Goal: Task Accomplishment & Management: Manage account settings

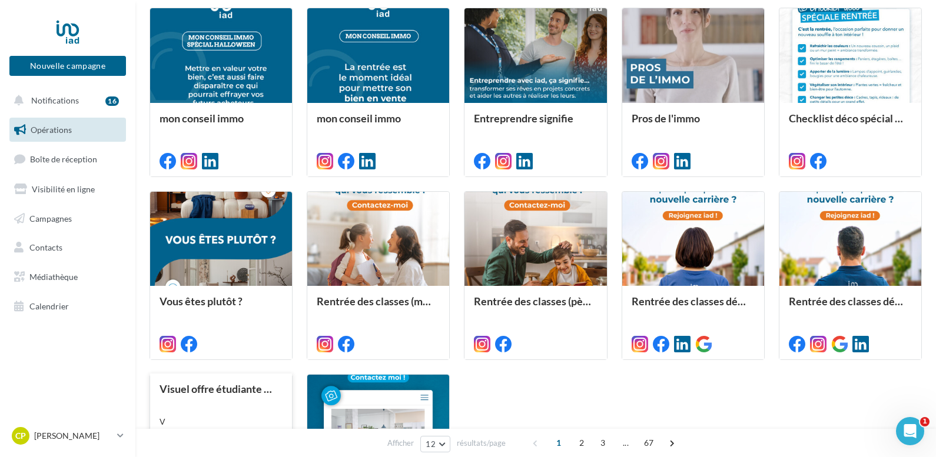
scroll to position [288, 0]
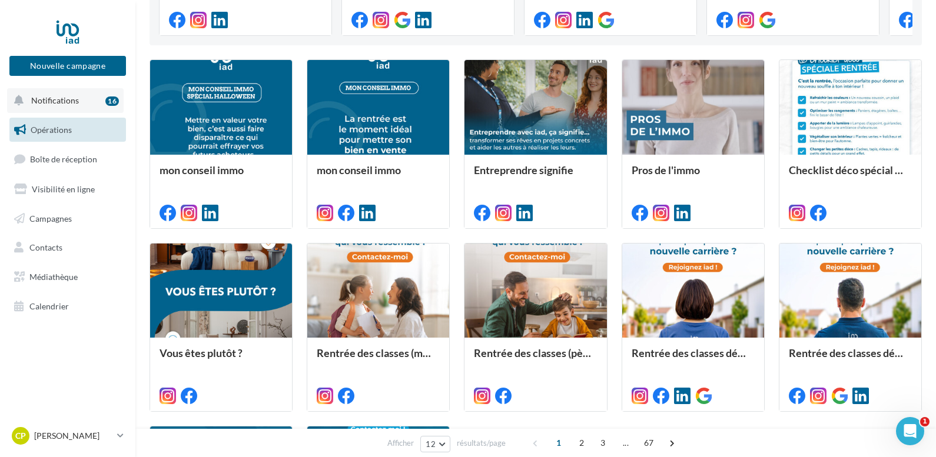
click at [58, 101] on span "Notifications" at bounding box center [55, 100] width 48 height 10
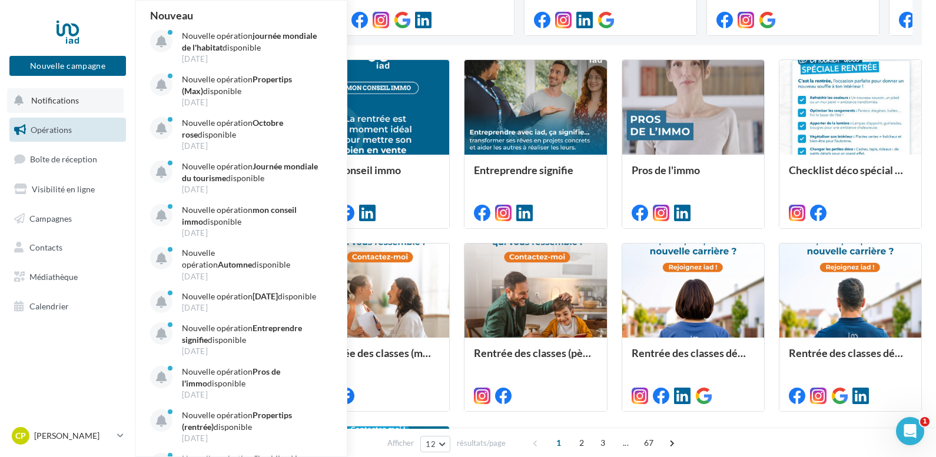
click at [58, 101] on span "Notifications" at bounding box center [55, 100] width 48 height 10
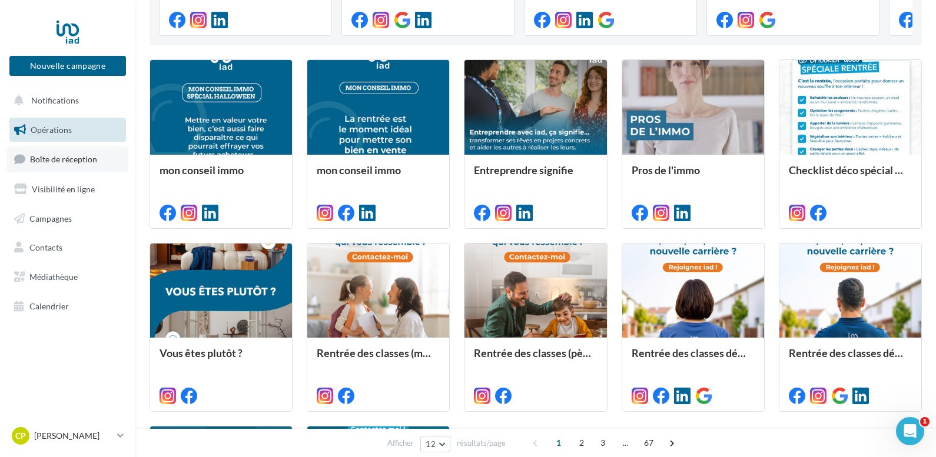
click at [69, 154] on link "Boîte de réception" at bounding box center [67, 159] width 121 height 25
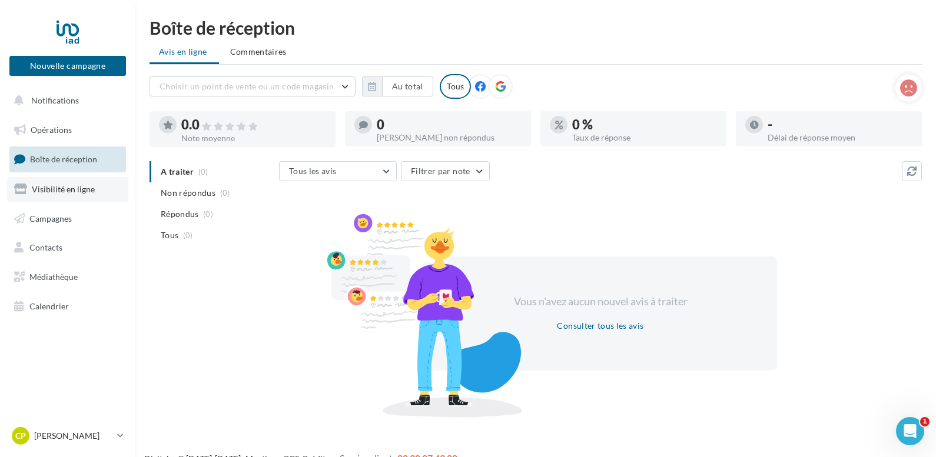
click at [72, 188] on span "Visibilité en ligne" at bounding box center [63, 189] width 63 height 10
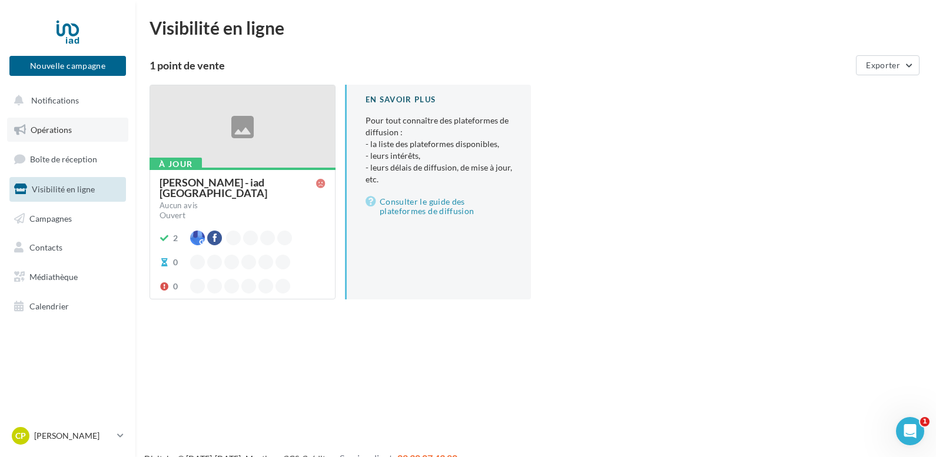
click at [56, 125] on span "Opérations" at bounding box center [51, 130] width 41 height 10
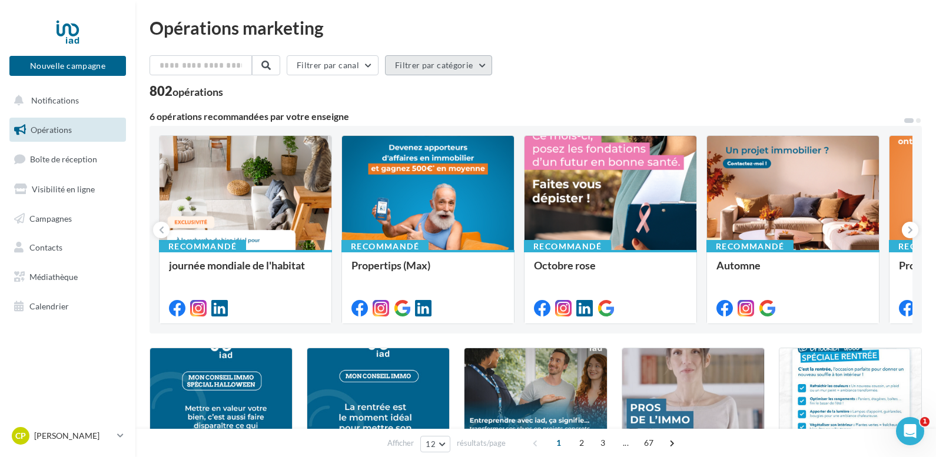
click at [481, 66] on button "Filtrer par catégorie" at bounding box center [438, 65] width 107 height 20
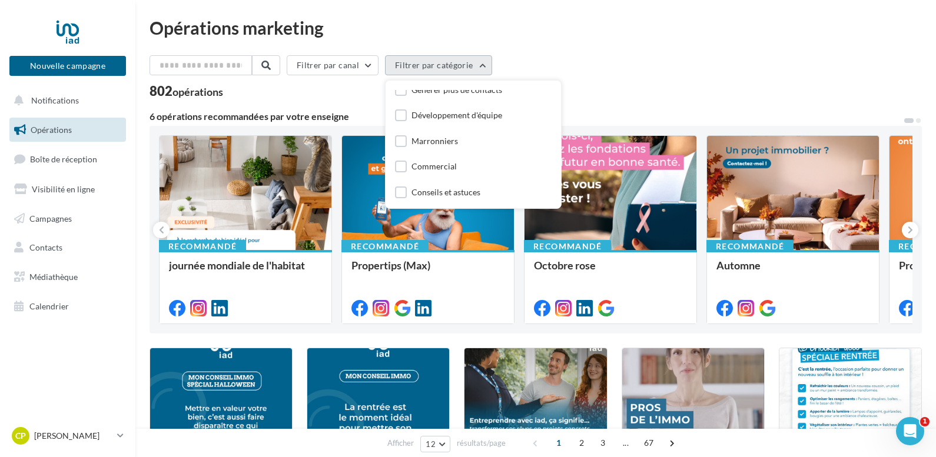
scroll to position [118, 0]
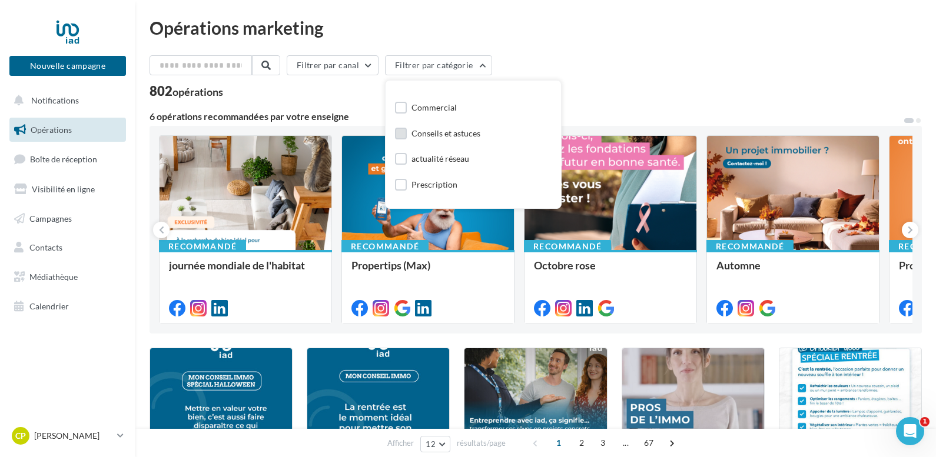
click at [405, 137] on label at bounding box center [401, 134] width 12 height 12
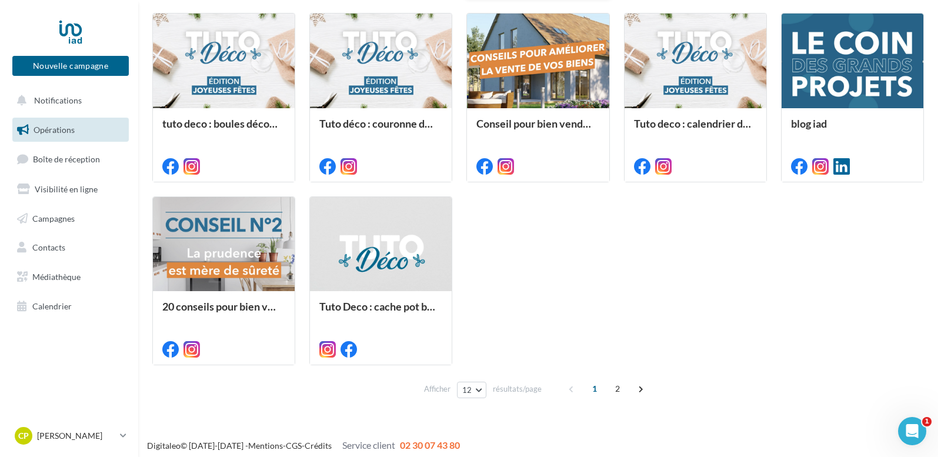
scroll to position [288, 0]
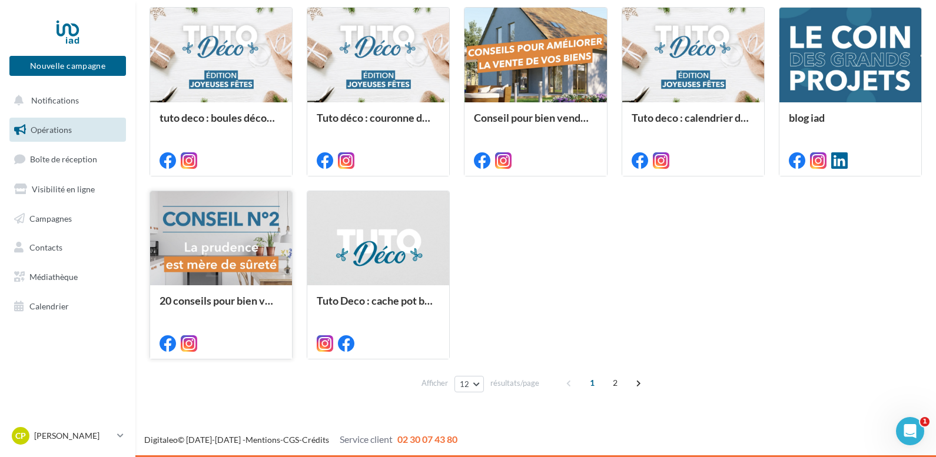
click at [222, 250] on div at bounding box center [221, 238] width 142 height 95
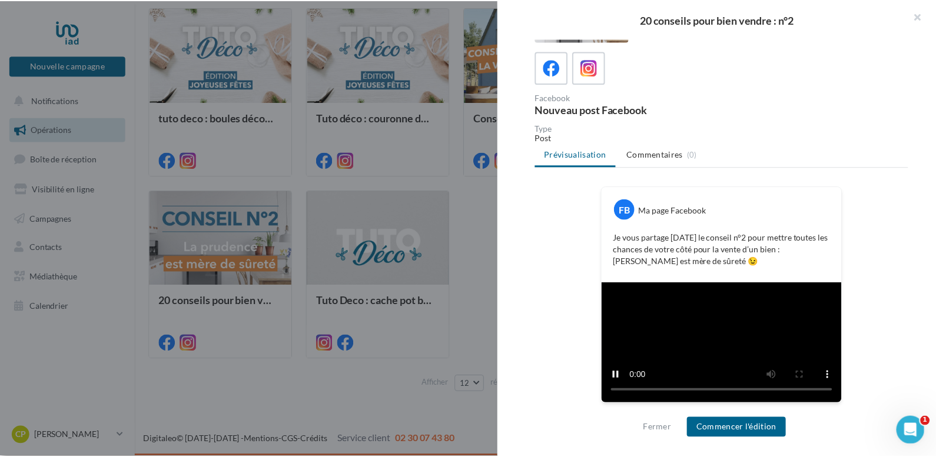
scroll to position [179, 0]
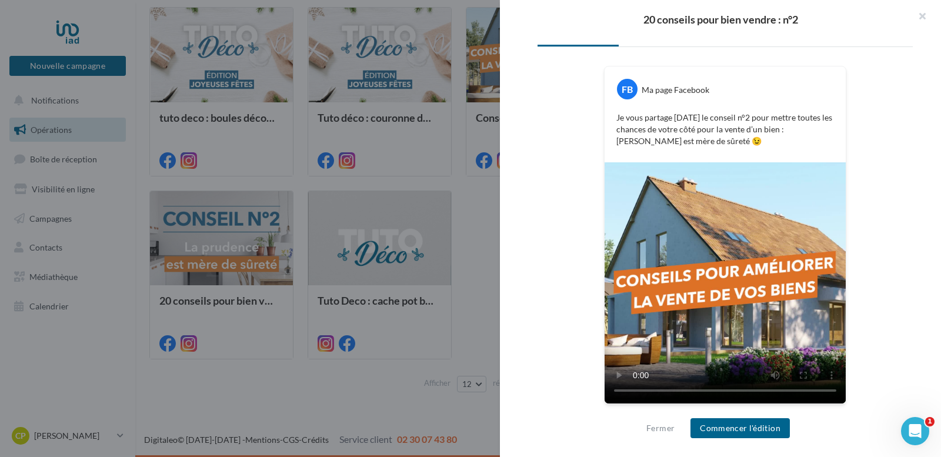
click at [149, 407] on div "20 conseils pour bien vendre : n°2 Description Non renseignée Conseils et astuc…" at bounding box center [538, 407] width 778 height 0
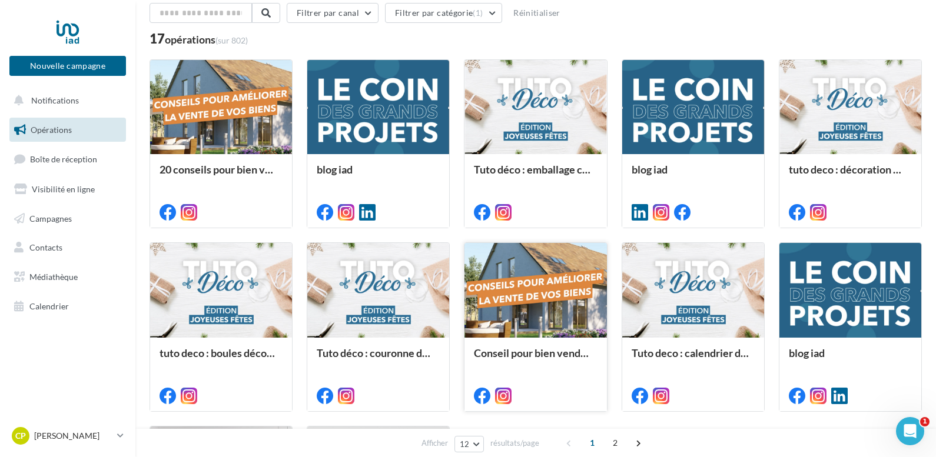
scroll to position [0, 0]
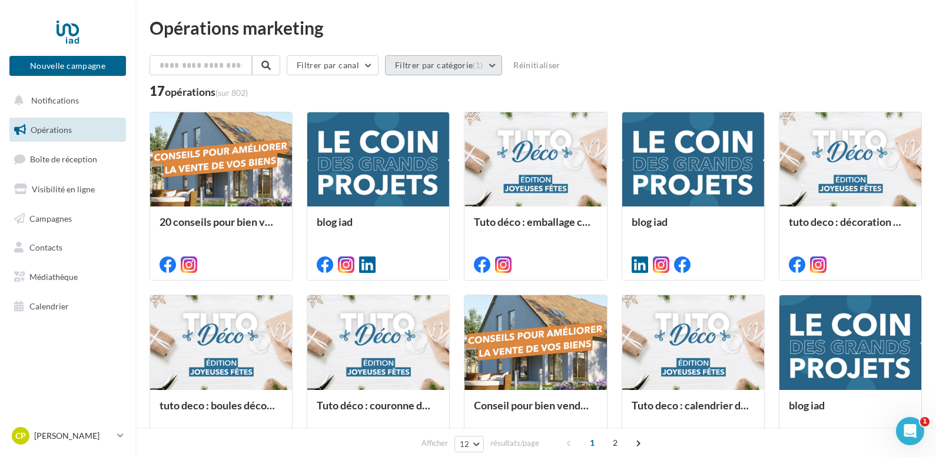
click at [496, 70] on button "Filtrer par catégorie (1)" at bounding box center [443, 65] width 117 height 20
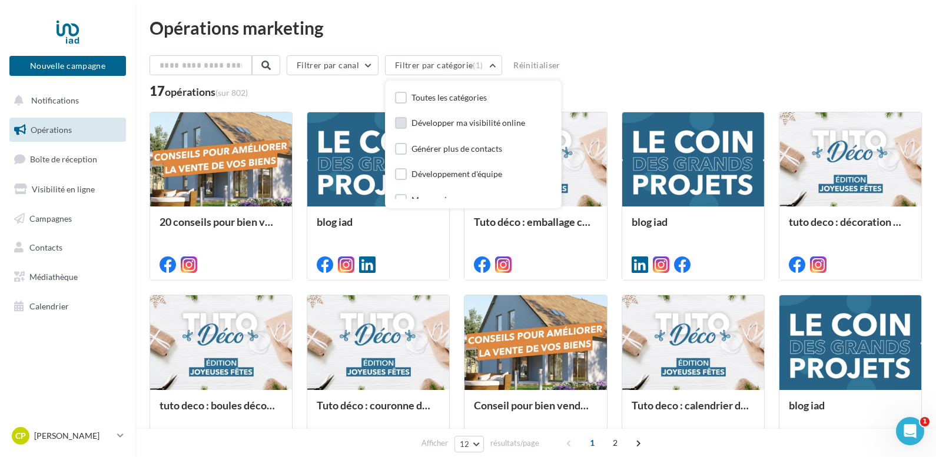
click at [402, 121] on label at bounding box center [401, 123] width 12 height 12
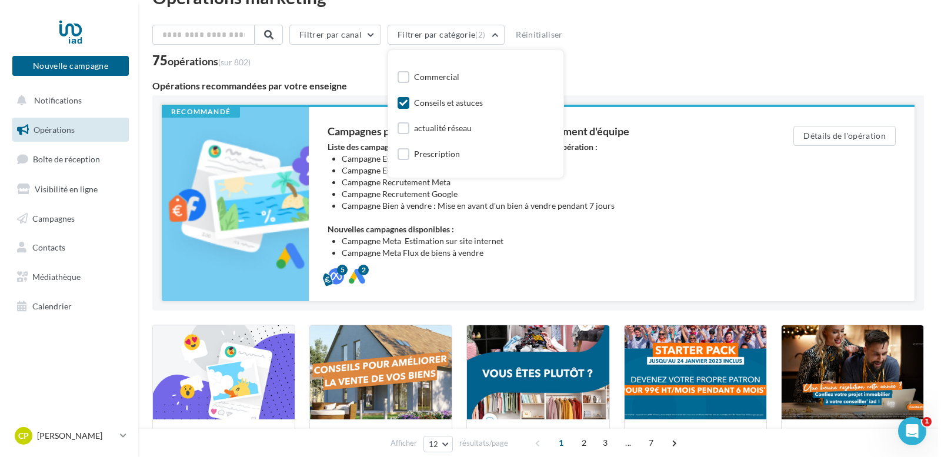
scroll to position [118, 0]
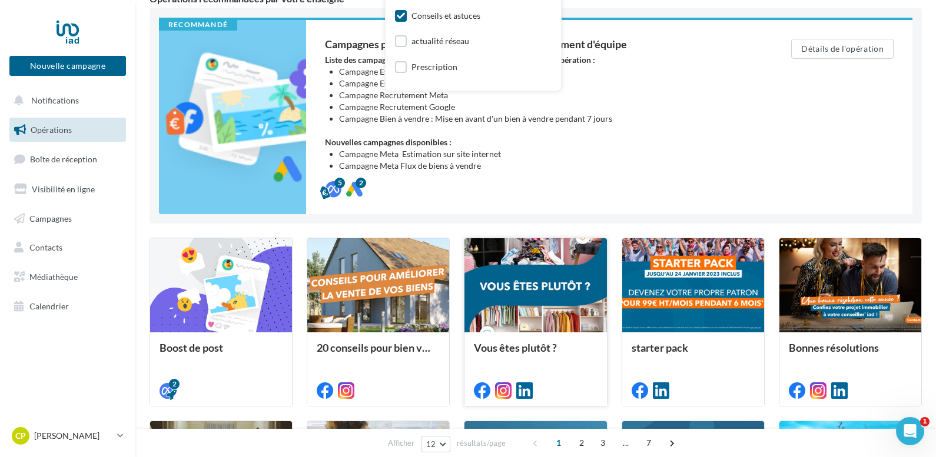
click at [554, 312] on div at bounding box center [535, 285] width 142 height 95
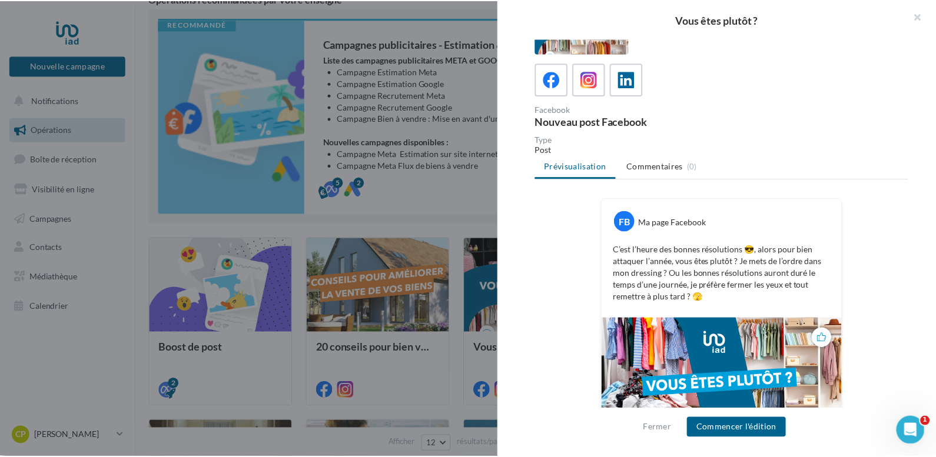
scroll to position [0, 0]
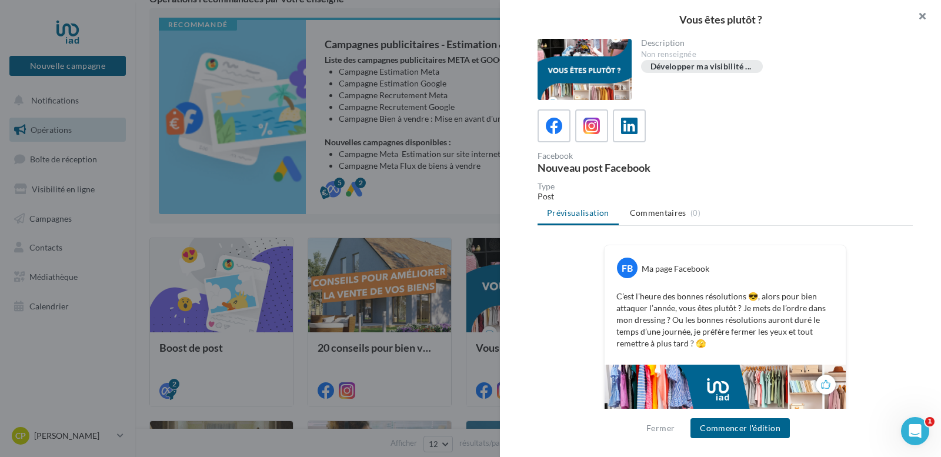
click at [919, 16] on button "button" at bounding box center [917, 17] width 47 height 35
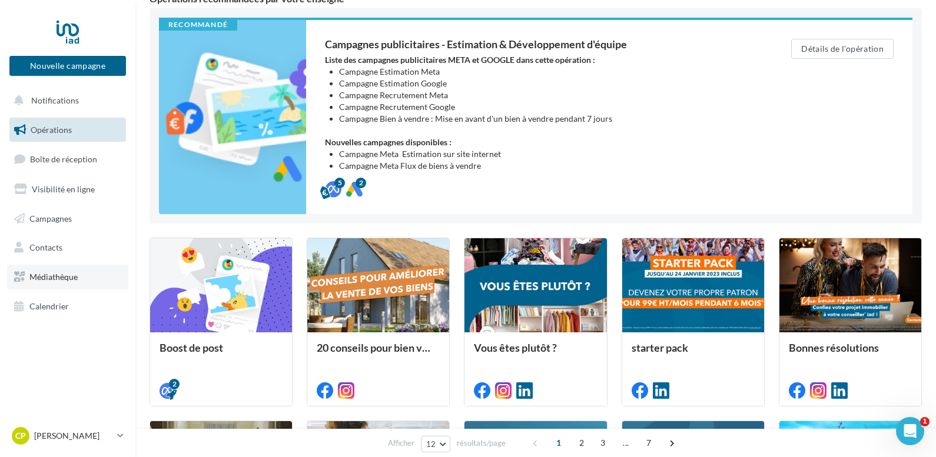
click at [36, 274] on span "Médiathèque" at bounding box center [53, 277] width 48 height 10
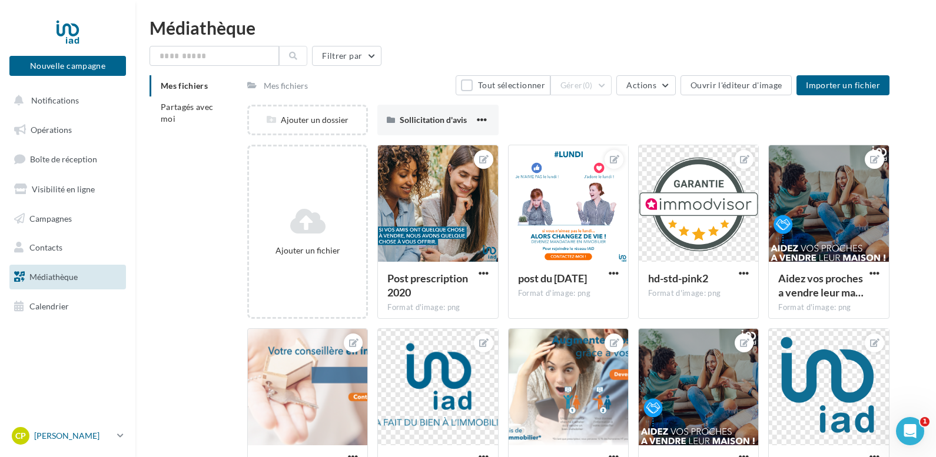
click at [74, 431] on p "[PERSON_NAME]" at bounding box center [73, 436] width 78 height 12
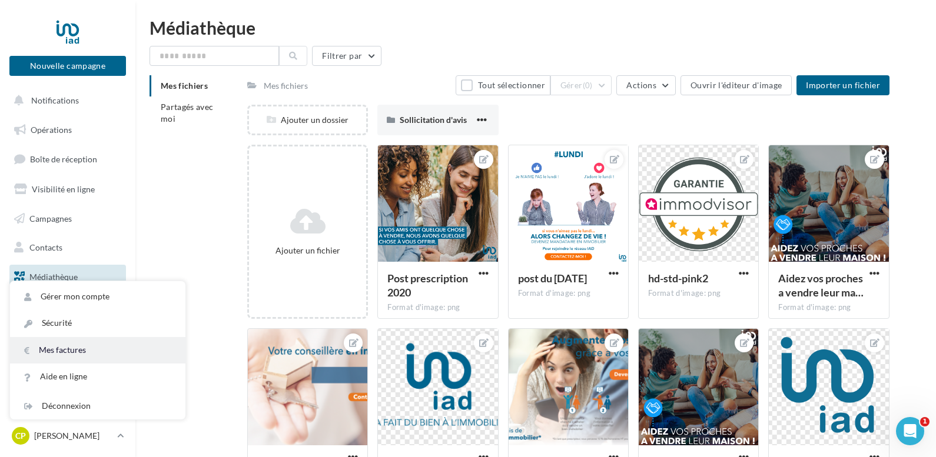
click at [76, 350] on link "Mes factures" at bounding box center [97, 350] width 175 height 26
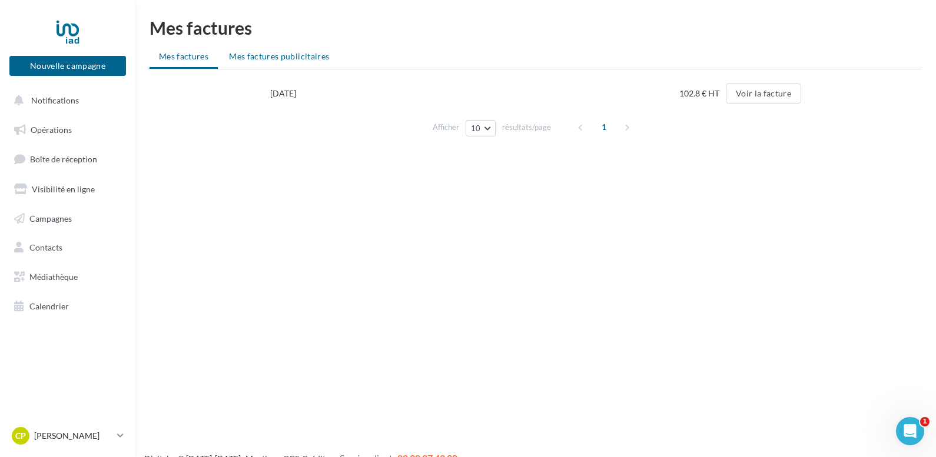
click at [299, 62] on li "Mes factures publicitaires" at bounding box center [278, 56] width 119 height 21
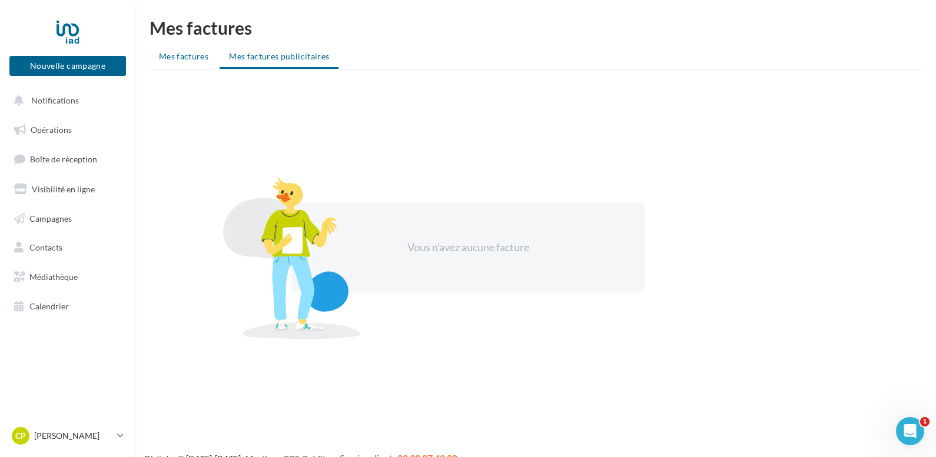
click at [179, 54] on span "Mes factures" at bounding box center [183, 56] width 49 height 10
